Goal: Use online tool/utility: Utilize a website feature to perform a specific function

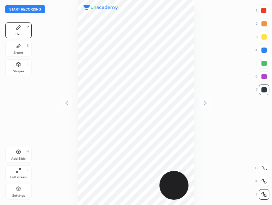
scroll to position [205, 166]
click at [265, 11] on div at bounding box center [263, 10] width 5 height 5
click at [21, 47] on div "Eraser E" at bounding box center [18, 49] width 26 height 16
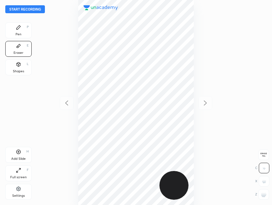
click at [17, 35] on div "Pen" at bounding box center [19, 34] width 6 height 3
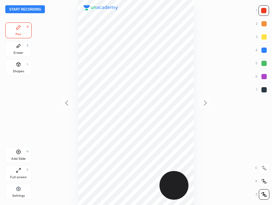
click at [266, 52] on div at bounding box center [264, 50] width 11 height 11
click at [263, 74] on div at bounding box center [264, 76] width 11 height 11
click at [267, 48] on div at bounding box center [264, 50] width 11 height 11
click at [266, 76] on div at bounding box center [263, 76] width 5 height 5
click at [20, 54] on div "Eraser" at bounding box center [19, 52] width 10 height 3
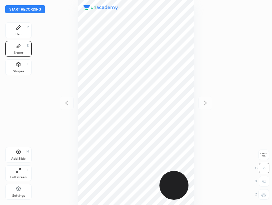
click at [18, 30] on div "Pen P" at bounding box center [18, 30] width 26 height 16
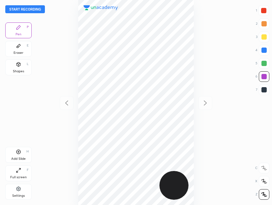
click at [20, 152] on icon at bounding box center [18, 151] width 5 height 5
click at [261, 90] on div at bounding box center [263, 89] width 5 height 5
click at [263, 78] on div at bounding box center [263, 76] width 5 height 5
click at [68, 102] on icon at bounding box center [67, 103] width 8 height 8
click at [38, 12] on button "Start recording" at bounding box center [25, 9] width 40 height 8
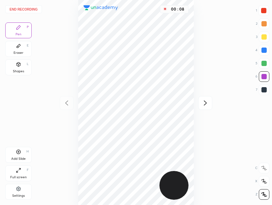
click at [267, 12] on div at bounding box center [263, 10] width 11 height 11
click at [267, 79] on div at bounding box center [264, 76] width 11 height 11
click at [266, 91] on div at bounding box center [263, 89] width 5 height 5
click at [205, 104] on icon at bounding box center [205, 102] width 3 height 5
click at [67, 103] on icon at bounding box center [67, 103] width 8 height 8
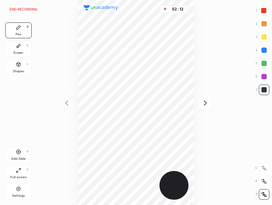
click at [205, 103] on icon at bounding box center [205, 103] width 8 height 8
click at [264, 49] on div at bounding box center [263, 50] width 5 height 5
click at [64, 105] on icon at bounding box center [67, 103] width 8 height 8
click at [204, 104] on icon at bounding box center [205, 103] width 8 height 8
click at [265, 78] on div at bounding box center [263, 76] width 5 height 5
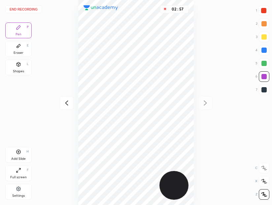
click at [65, 103] on icon at bounding box center [67, 103] width 8 height 8
click at [203, 103] on icon at bounding box center [205, 103] width 8 height 8
click at [14, 155] on div "Add Slide H" at bounding box center [18, 155] width 26 height 16
click at [15, 153] on div "Add Slide H" at bounding box center [18, 155] width 26 height 16
click at [67, 103] on icon at bounding box center [67, 103] width 8 height 8
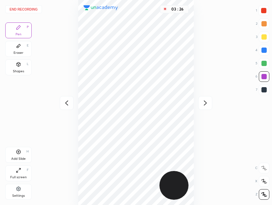
click at [67, 101] on icon at bounding box center [66, 102] width 3 height 5
click at [264, 65] on div at bounding box center [263, 63] width 5 height 5
click at [263, 89] on div at bounding box center [263, 89] width 5 height 5
click at [205, 103] on icon at bounding box center [205, 103] width 8 height 8
click at [68, 101] on icon at bounding box center [67, 103] width 8 height 8
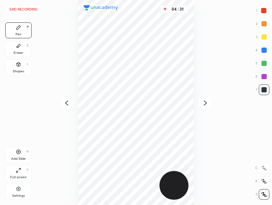
click at [204, 103] on icon at bounding box center [205, 103] width 8 height 8
click at [264, 78] on div at bounding box center [263, 76] width 5 height 5
click at [21, 56] on div "Eraser E" at bounding box center [18, 49] width 26 height 16
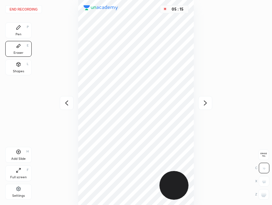
click at [22, 40] on div "Pen P Eraser E Shapes L" at bounding box center [18, 49] width 26 height 55
click at [25, 29] on div "Pen P" at bounding box center [18, 30] width 26 height 16
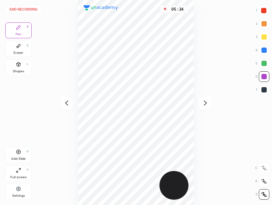
click at [63, 104] on icon at bounding box center [67, 103] width 8 height 8
click at [203, 102] on icon at bounding box center [205, 103] width 8 height 8
click at [260, 49] on div at bounding box center [264, 50] width 11 height 11
click at [63, 104] on icon at bounding box center [67, 103] width 8 height 8
click at [201, 102] on div at bounding box center [205, 103] width 14 height 14
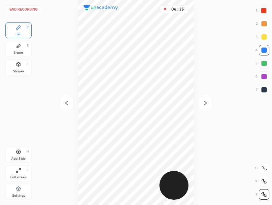
click at [66, 104] on icon at bounding box center [67, 103] width 8 height 8
click at [204, 101] on icon at bounding box center [205, 103] width 8 height 8
click at [16, 52] on div "Eraser" at bounding box center [19, 52] width 10 height 3
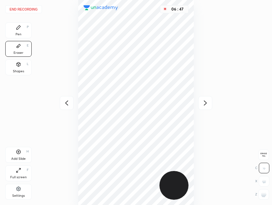
click at [14, 34] on div "Pen P" at bounding box center [18, 30] width 26 height 16
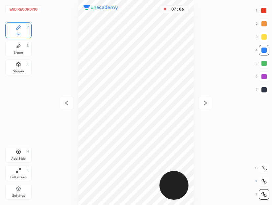
click at [66, 103] on icon at bounding box center [66, 102] width 3 height 5
click at [264, 78] on div at bounding box center [263, 76] width 5 height 5
click at [26, 10] on button "End recording" at bounding box center [23, 9] width 37 height 8
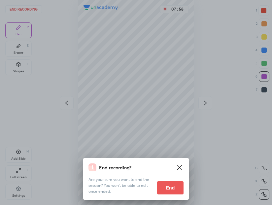
click at [172, 190] on button "End" at bounding box center [170, 187] width 26 height 13
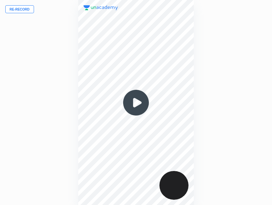
click at [137, 103] on img at bounding box center [136, 103] width 32 height 32
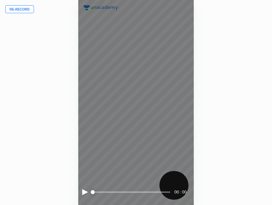
click at [83, 193] on div at bounding box center [85, 192] width 6 height 6
